Goal: Transaction & Acquisition: Purchase product/service

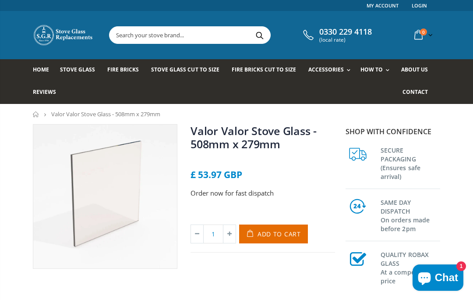
click at [85, 114] on span "Valor Valor Stove Glass - 508mm x 279mm" at bounding box center [105, 114] width 109 height 8
click at [47, 112] on icon "breadcrumbs" at bounding box center [45, 113] width 7 height 7
click at [35, 114] on link "Home" at bounding box center [36, 114] width 7 height 6
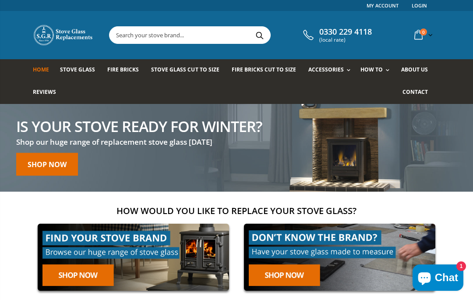
click at [81, 67] on span "Stove Glass" at bounding box center [77, 69] width 35 height 7
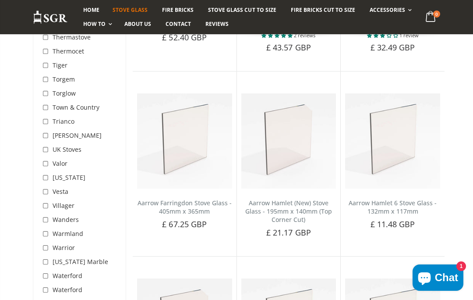
scroll to position [2741, 0]
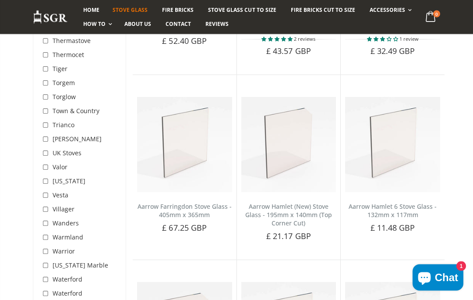
click at [49, 163] on input "checkbox" at bounding box center [46, 167] width 9 height 9
checkbox input "true"
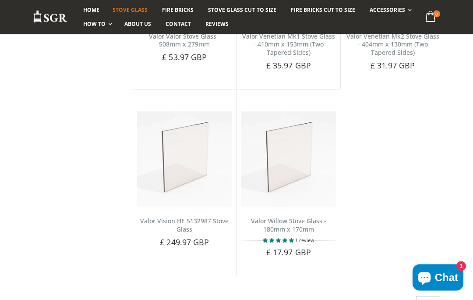
scroll to position [1421, 0]
